Goal: Task Accomplishment & Management: Complete application form

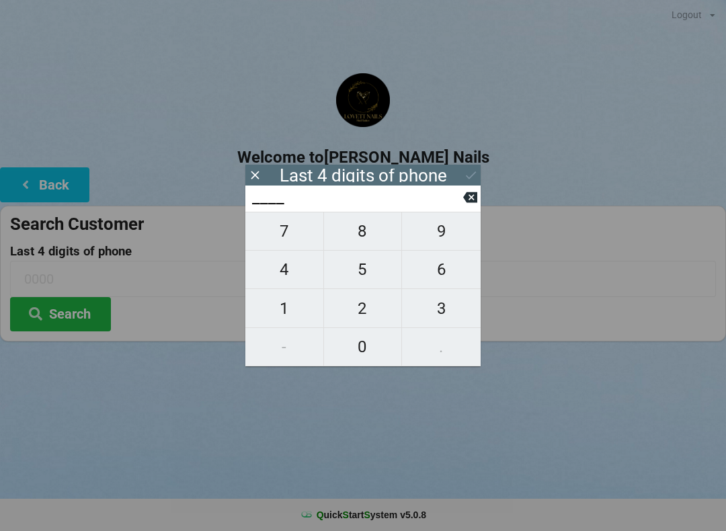
click at [371, 312] on span "2" at bounding box center [363, 309] width 78 height 28
type input "2___"
click at [464, 196] on icon at bounding box center [470, 197] width 14 height 14
type input "____"
click at [367, 239] on span "8" at bounding box center [363, 231] width 78 height 28
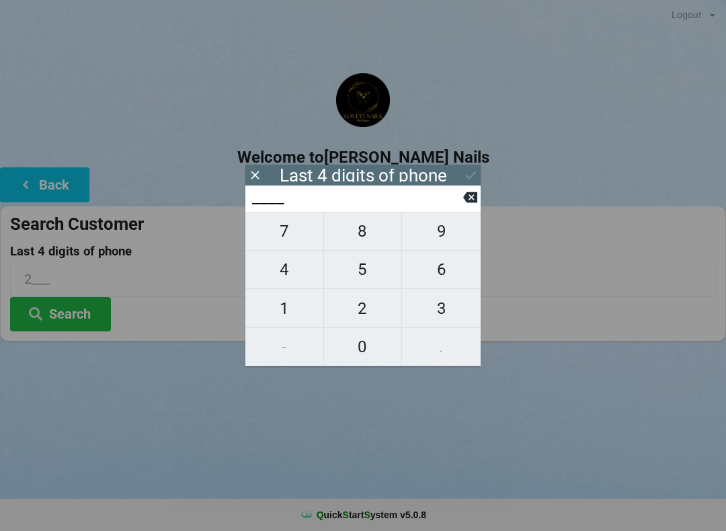
type input "8___"
click at [443, 308] on span "3" at bounding box center [441, 309] width 79 height 28
type input "83__"
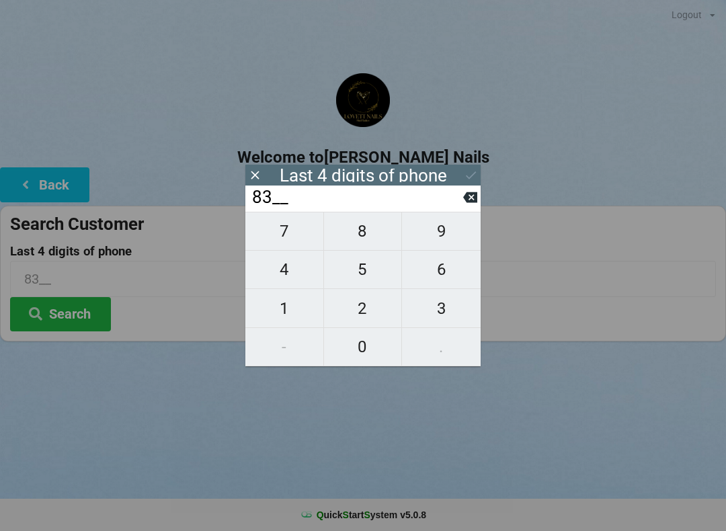
click at [358, 309] on span "2" at bounding box center [363, 309] width 78 height 28
type input "832_"
click at [370, 233] on span "8" at bounding box center [363, 231] width 78 height 28
type input "8328"
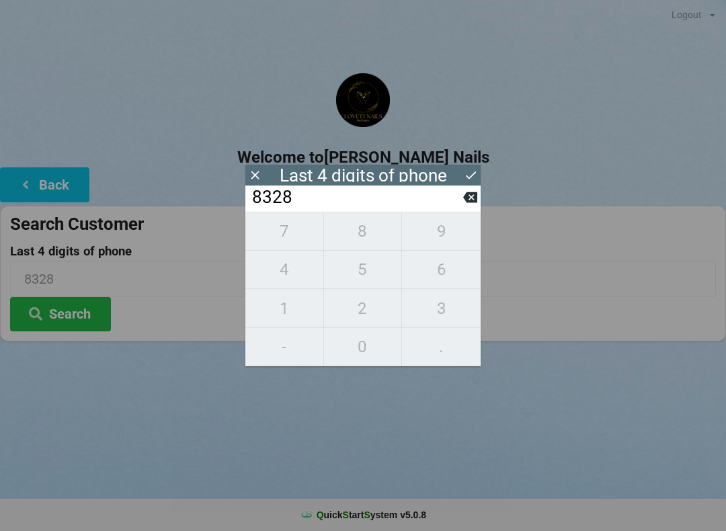
click at [443, 264] on div "7 8 9 4 5 6 1 2 3 - 0 ." at bounding box center [363, 289] width 235 height 155
click at [476, 195] on icon at bounding box center [470, 197] width 14 height 14
click at [464, 204] on icon at bounding box center [470, 197] width 14 height 14
click at [461, 209] on input "83__" at bounding box center [357, 198] width 213 height 22
click at [465, 202] on icon at bounding box center [470, 197] width 14 height 11
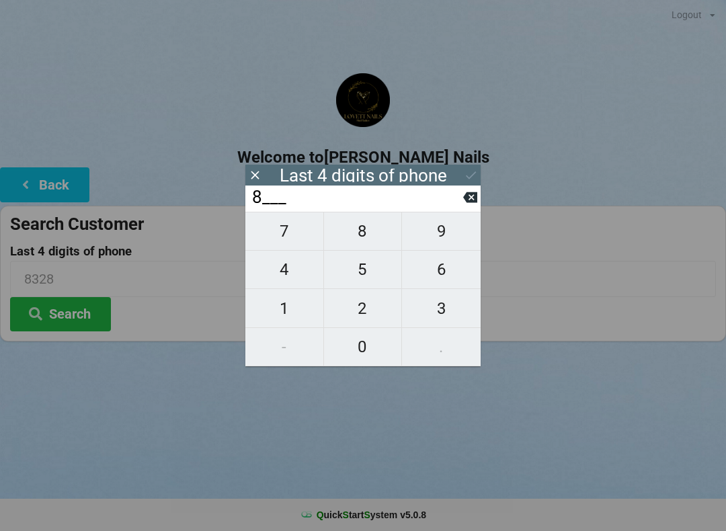
click at [470, 203] on icon at bounding box center [470, 197] width 14 height 11
type input "____"
click at [303, 229] on span "7" at bounding box center [285, 231] width 78 height 28
type input "7___"
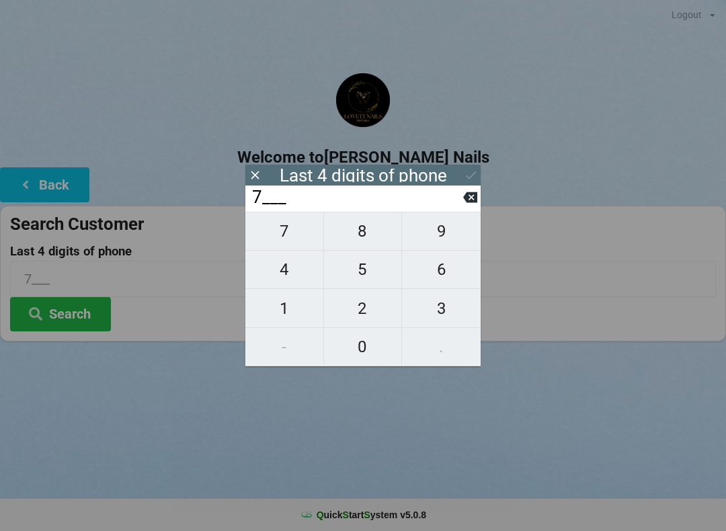
click at [449, 232] on span "9" at bounding box center [441, 231] width 79 height 28
type input "79__"
click at [437, 276] on span "6" at bounding box center [441, 270] width 79 height 28
type input "796_"
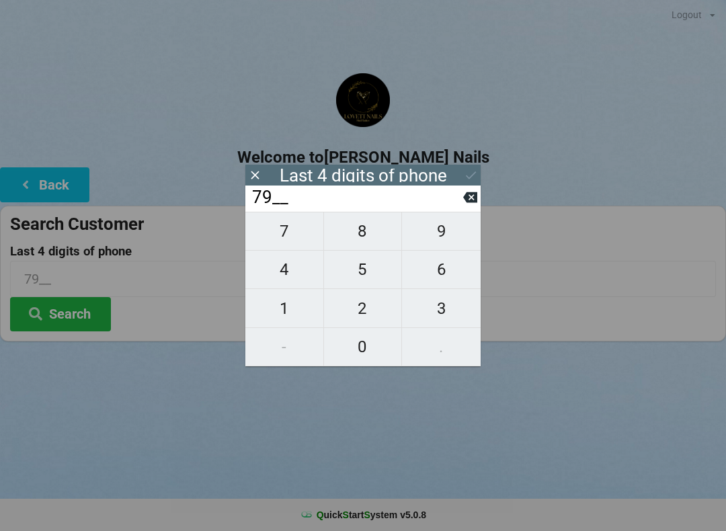
type input "796_"
click at [443, 282] on span "6" at bounding box center [441, 270] width 79 height 28
type input "7966"
click at [468, 175] on icon at bounding box center [471, 175] width 14 height 14
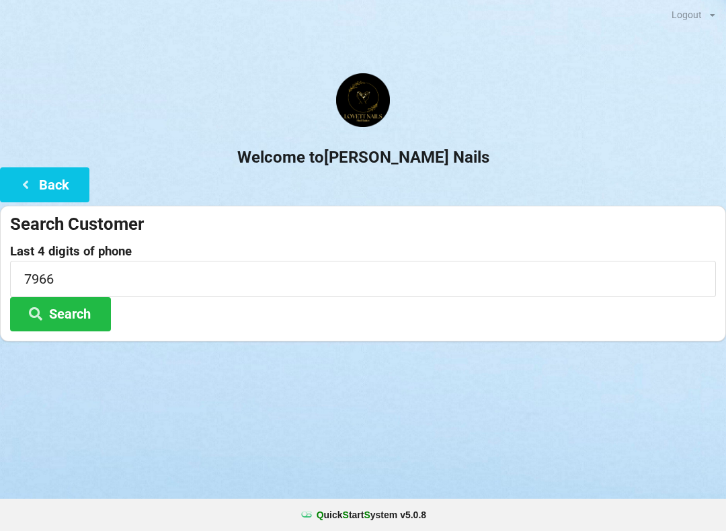
click at [89, 313] on button "Search" at bounding box center [60, 314] width 101 height 34
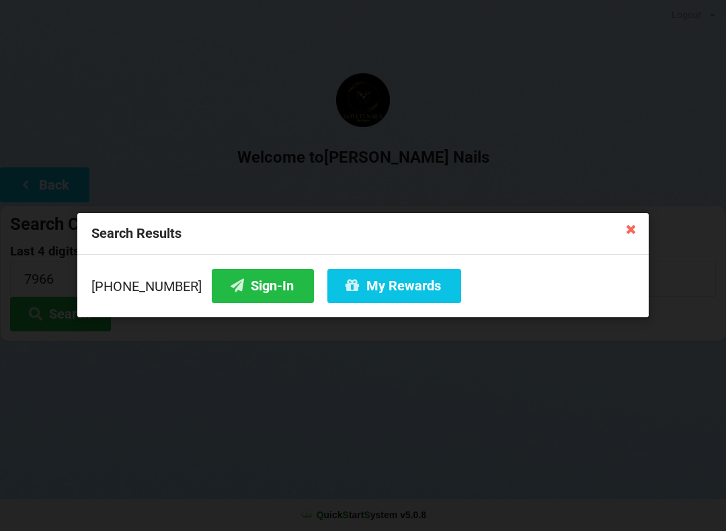
click at [258, 291] on button "Sign-In" at bounding box center [263, 286] width 102 height 34
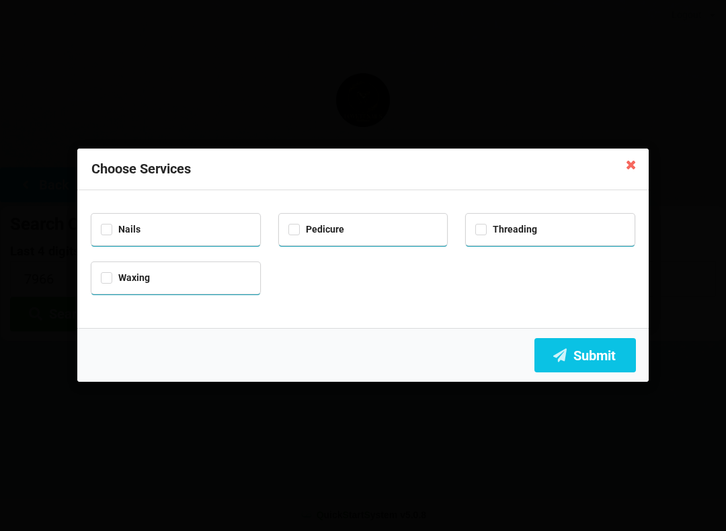
click at [190, 235] on div "Nails" at bounding box center [175, 230] width 169 height 32
checkbox input "true"
click at [315, 233] on div "Pedicure" at bounding box center [364, 228] width 150 height 15
checkbox input "true"
click at [591, 361] on button "Submit" at bounding box center [586, 355] width 102 height 34
